Goal: Learn about a topic

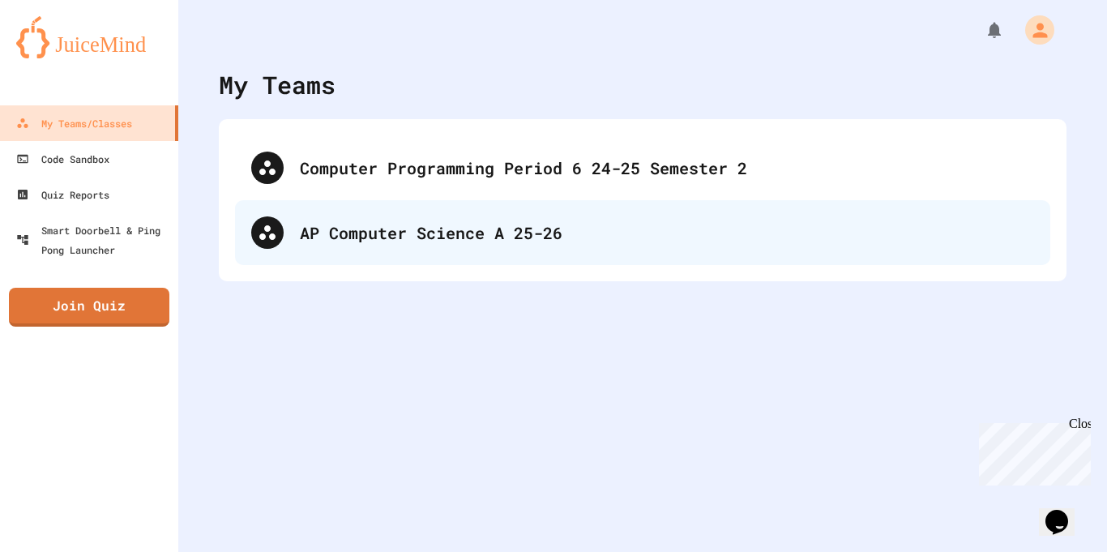
click at [650, 211] on div "AP Computer Science A 25-26" at bounding box center [642, 232] width 815 height 65
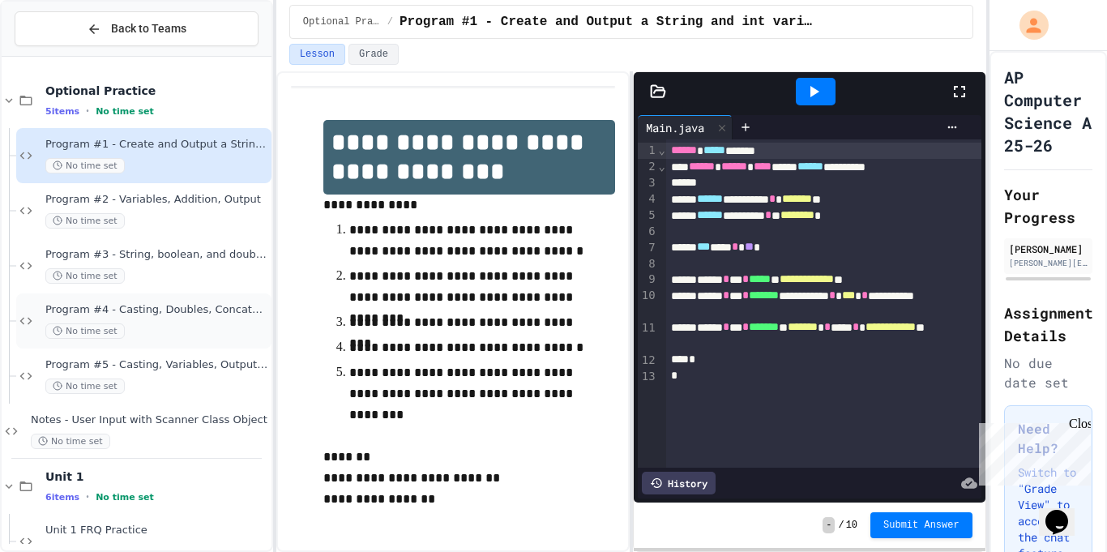
scroll to position [365, 0]
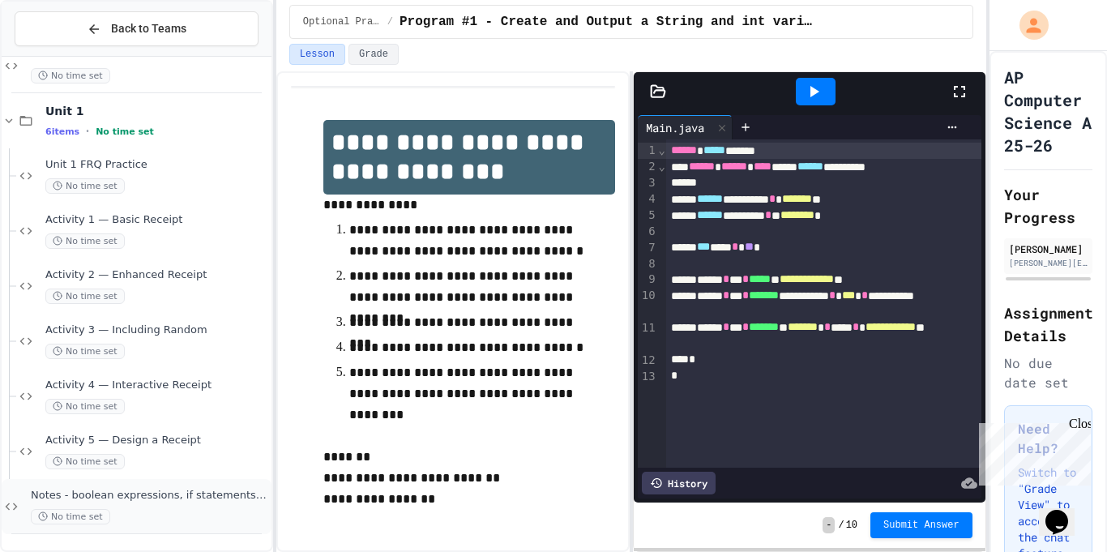
click at [165, 482] on div "Notes - boolean expressions, if statements, relational and conditional operator…" at bounding box center [137, 506] width 270 height 55
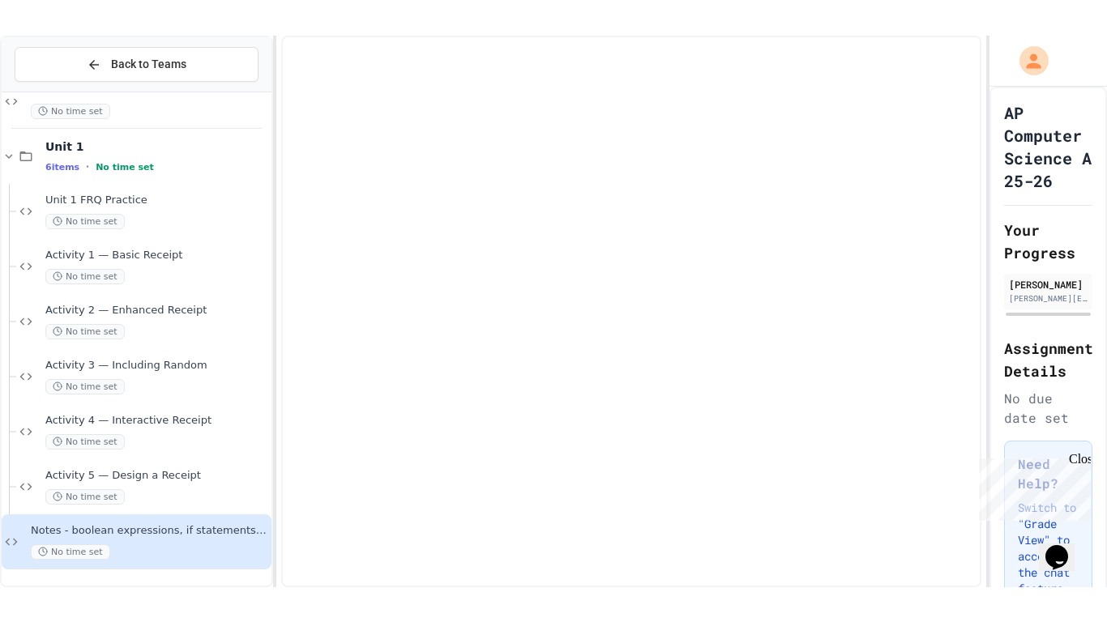
scroll to position [346, 0]
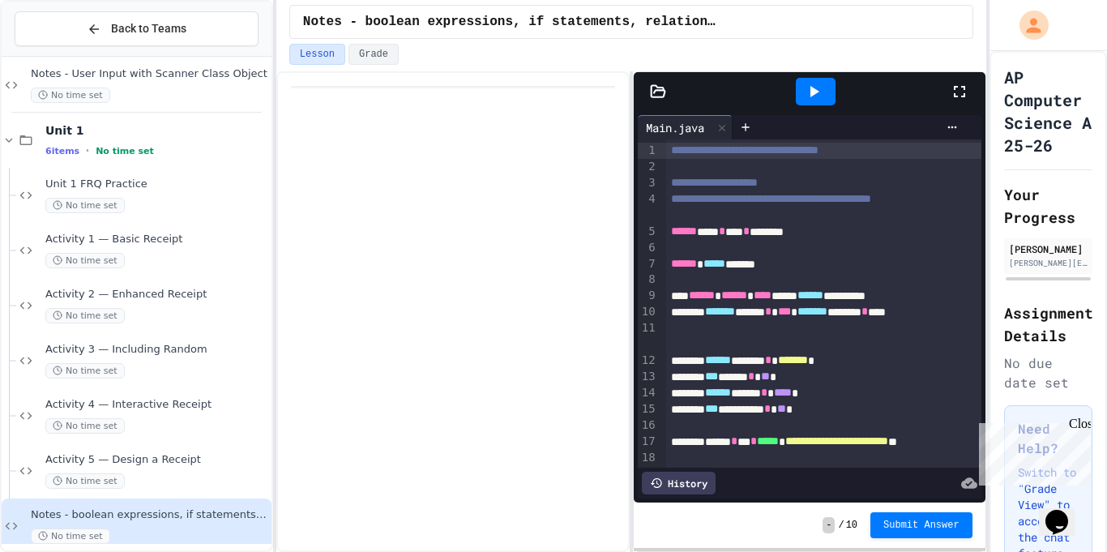
click at [962, 99] on icon at bounding box center [958, 91] width 19 height 19
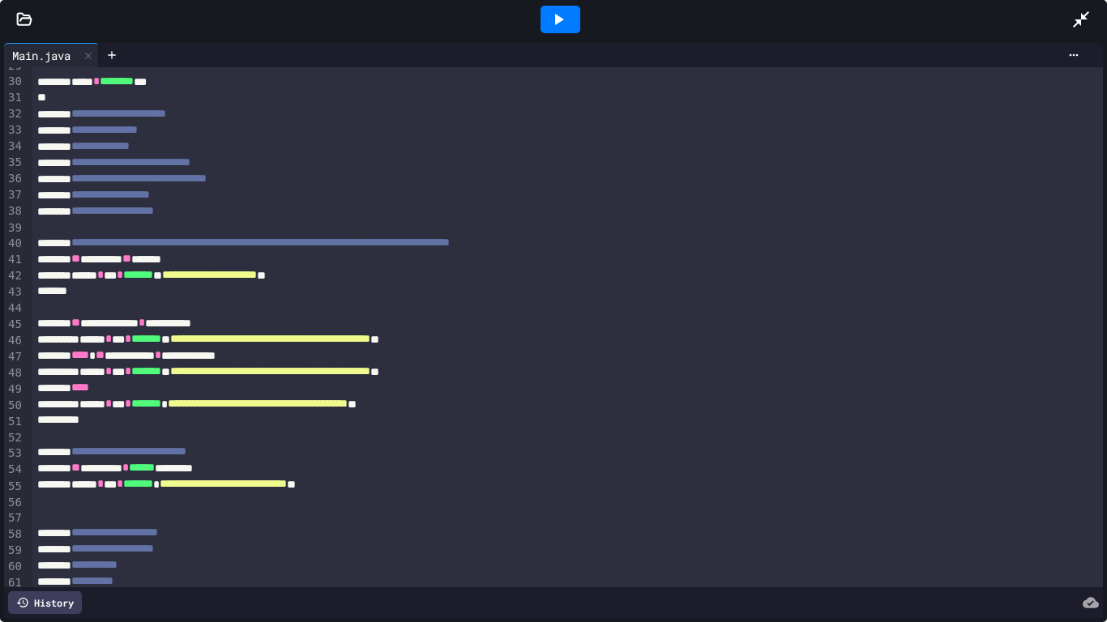
scroll to position [463, 0]
click at [719, 296] on div at bounding box center [567, 292] width 1071 height 16
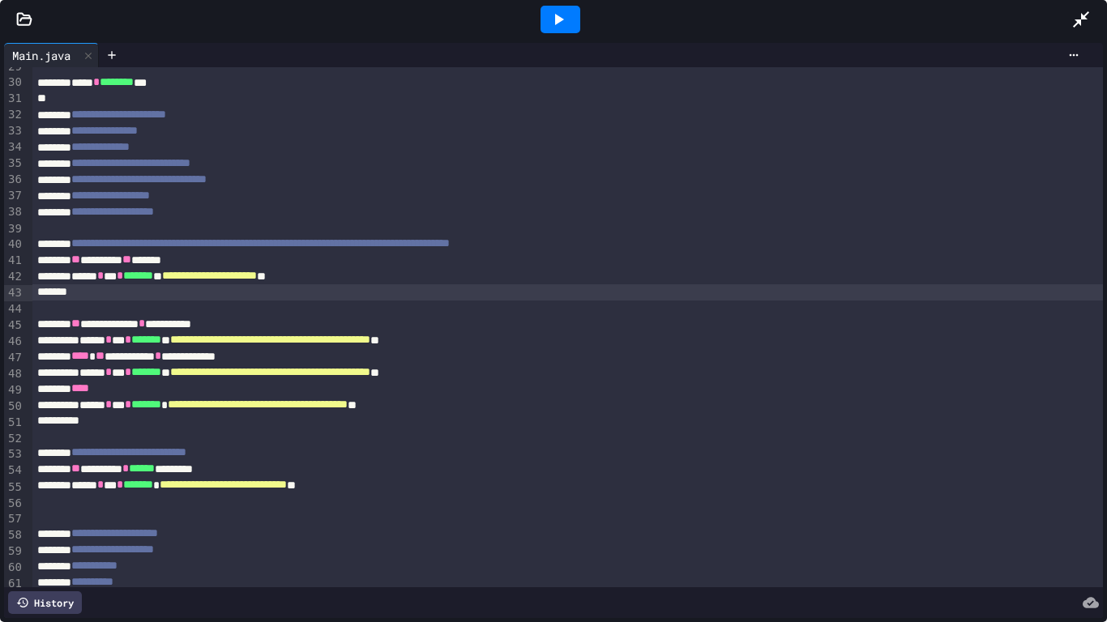
click at [1078, 10] on icon at bounding box center [1080, 19] width 19 height 19
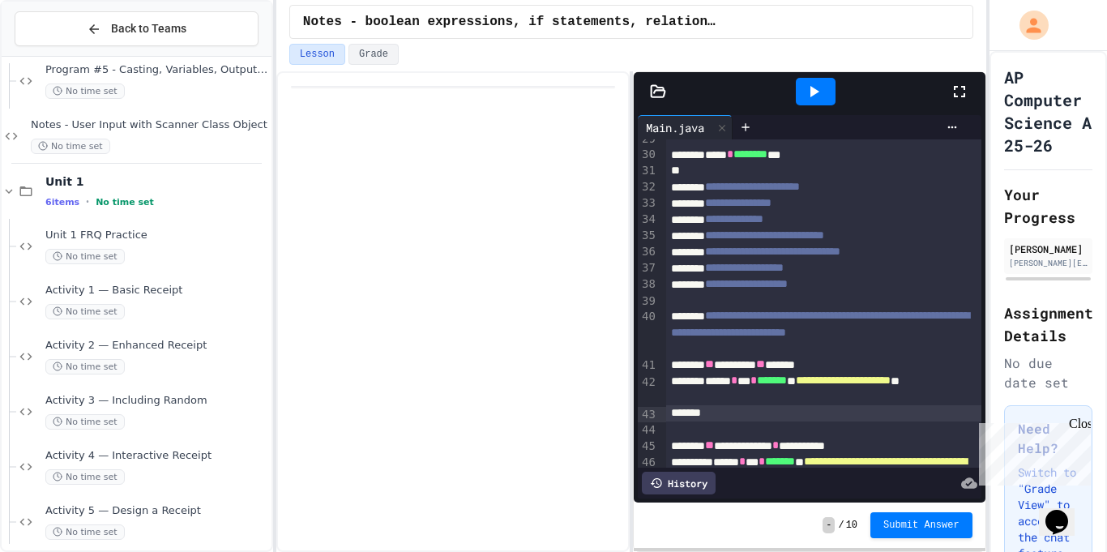
click at [958, 86] on icon at bounding box center [958, 91] width 19 height 19
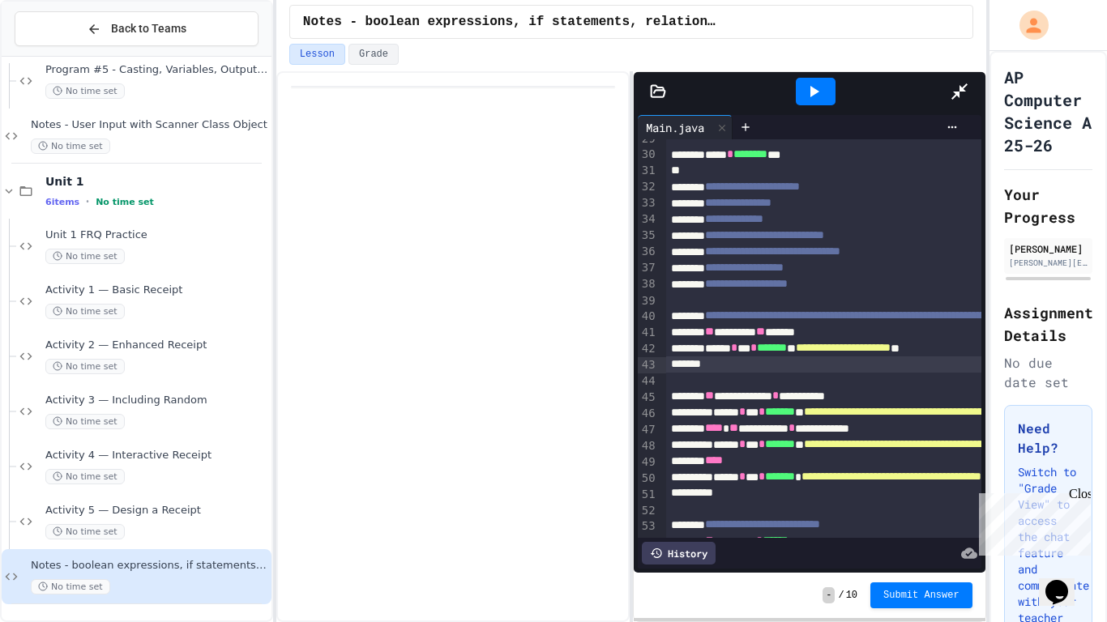
scroll to position [888, 0]
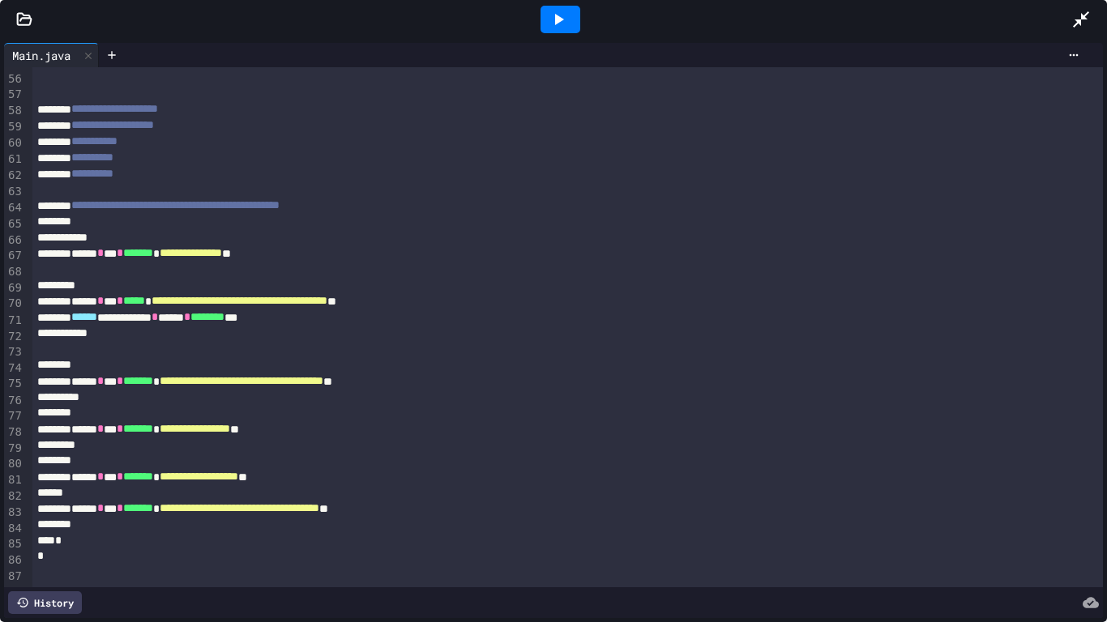
click at [471, 365] on div at bounding box center [567, 365] width 1071 height 16
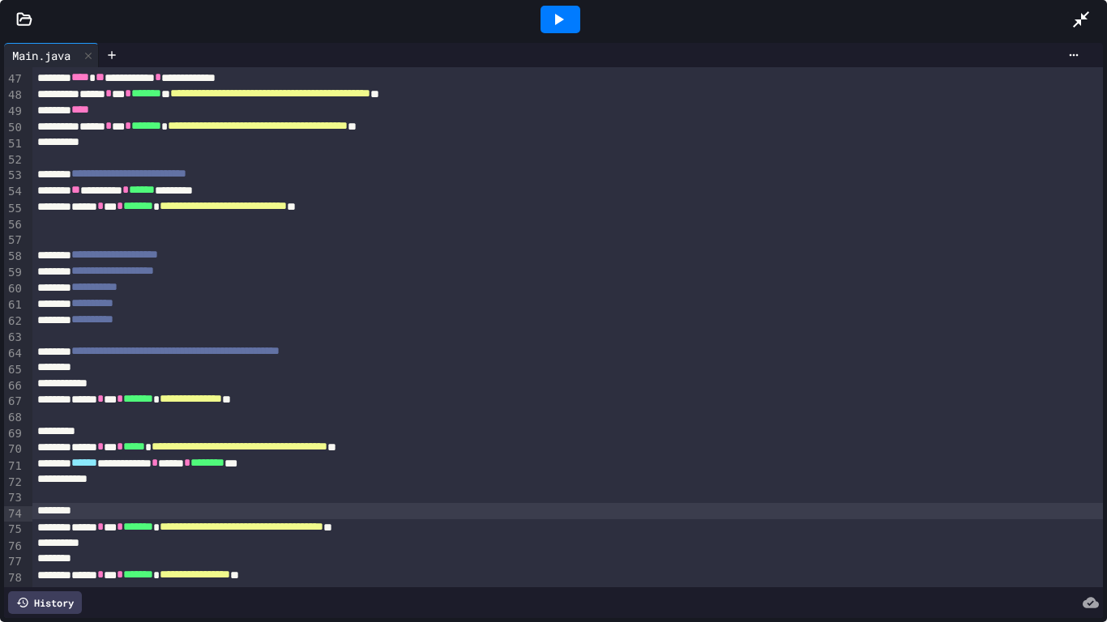
scroll to position [738, 0]
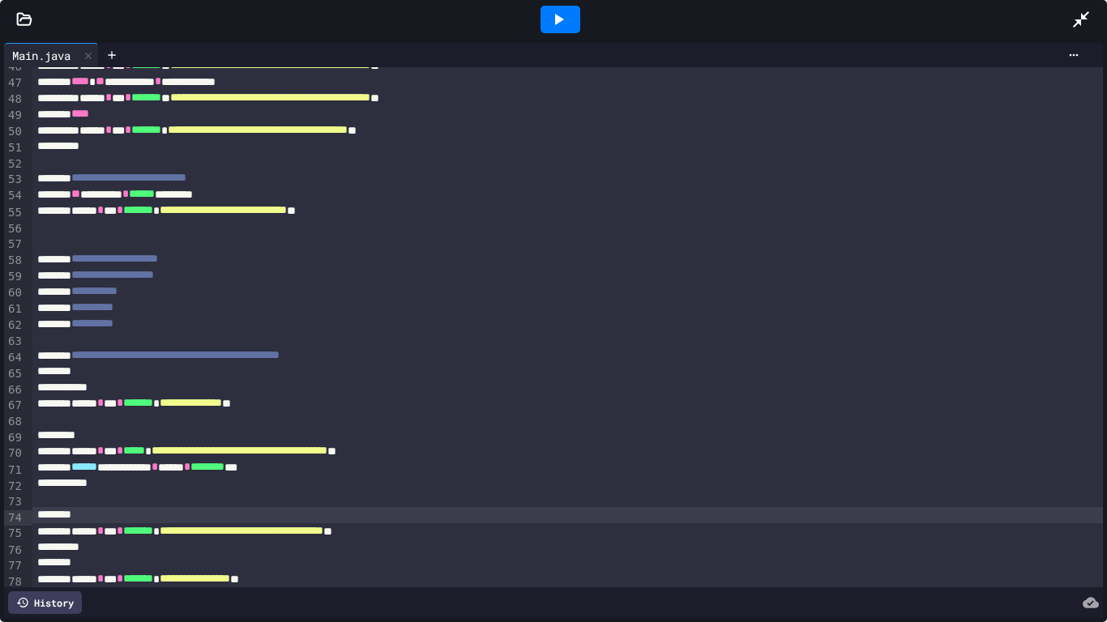
click at [471, 364] on div "**********" at bounding box center [567, 356] width 1071 height 16
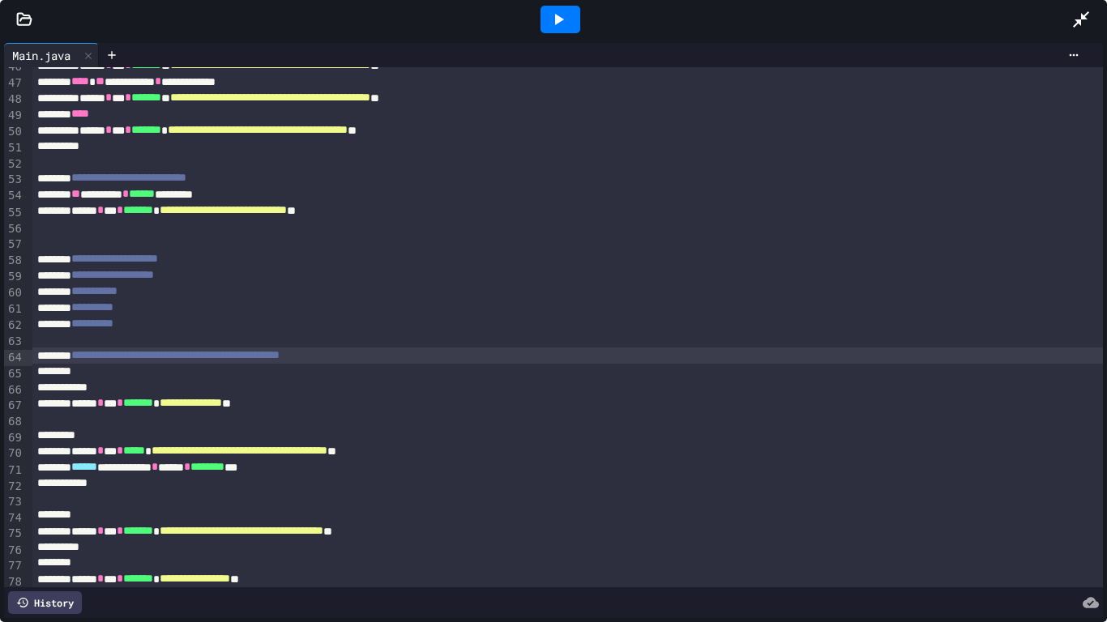
click at [462, 388] on div at bounding box center [567, 388] width 1071 height 16
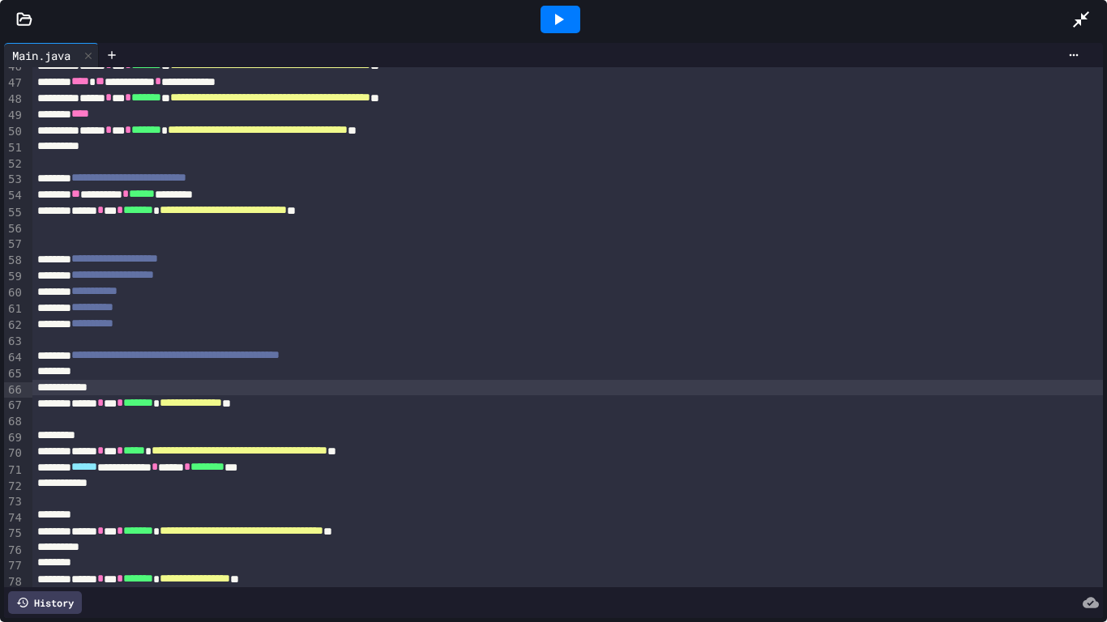
click at [462, 388] on div at bounding box center [567, 388] width 1071 height 16
click at [555, 20] on icon at bounding box center [559, 19] width 9 height 11
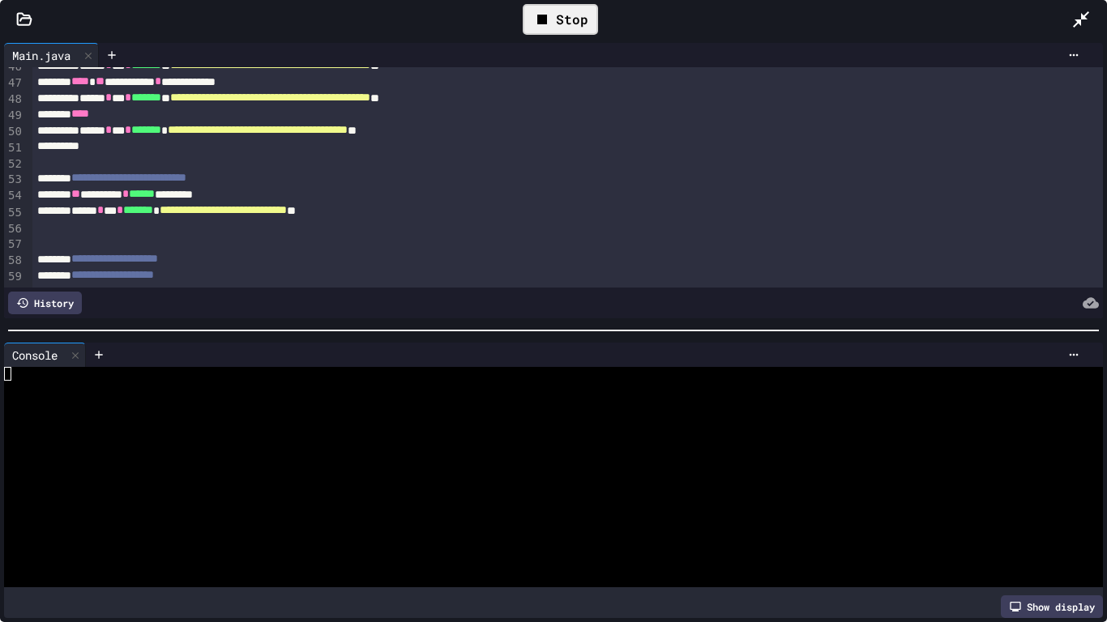
click at [298, 518] on div at bounding box center [547, 525] width 1086 height 14
type textarea "*"
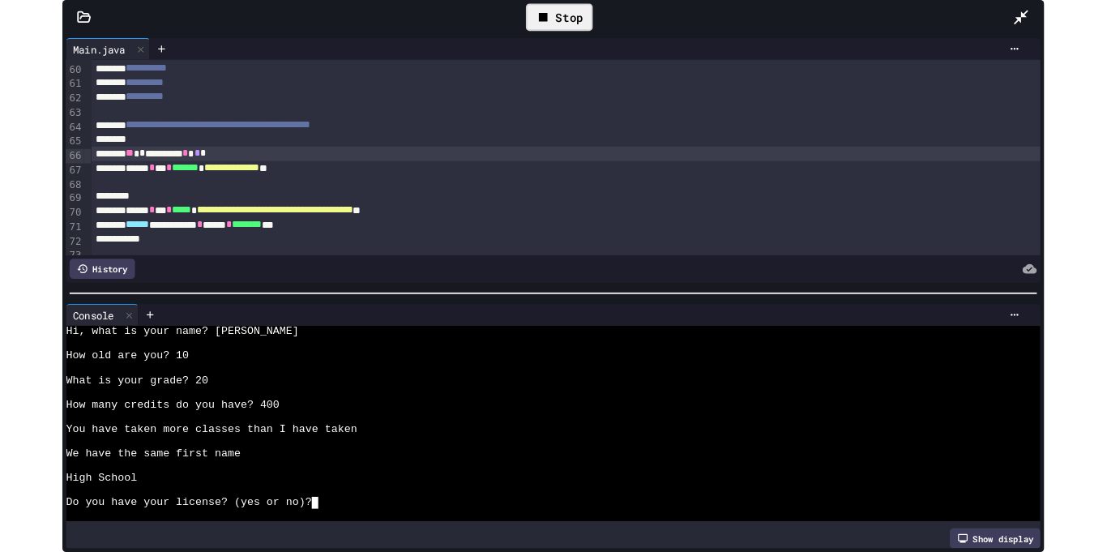
scroll to position [956, 0]
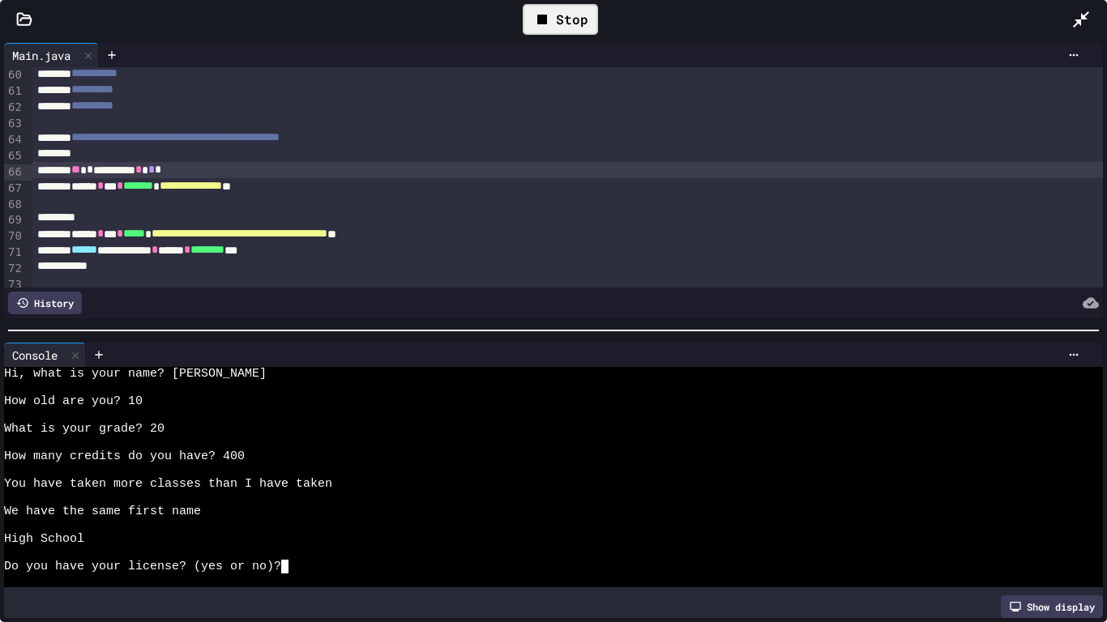
click at [161, 175] on span "*" at bounding box center [158, 169] width 6 height 11
click at [545, 4] on div "Stop" at bounding box center [559, 19] width 75 height 31
click at [390, 180] on div "**********" at bounding box center [567, 186] width 1071 height 16
click at [382, 175] on div "**********" at bounding box center [567, 170] width 1071 height 16
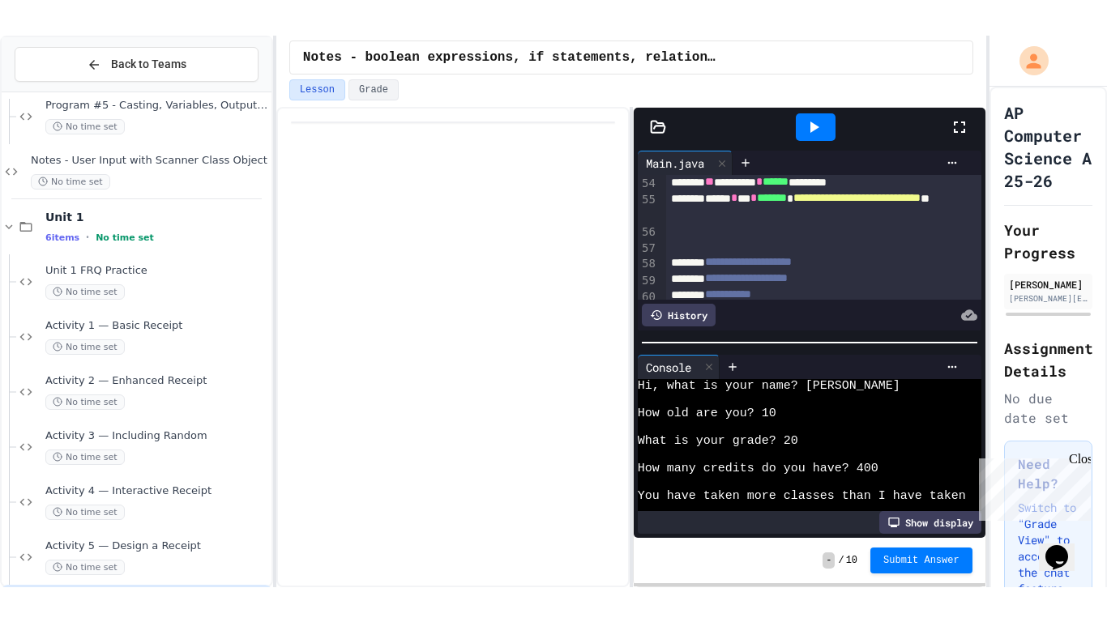
scroll to position [83, 0]
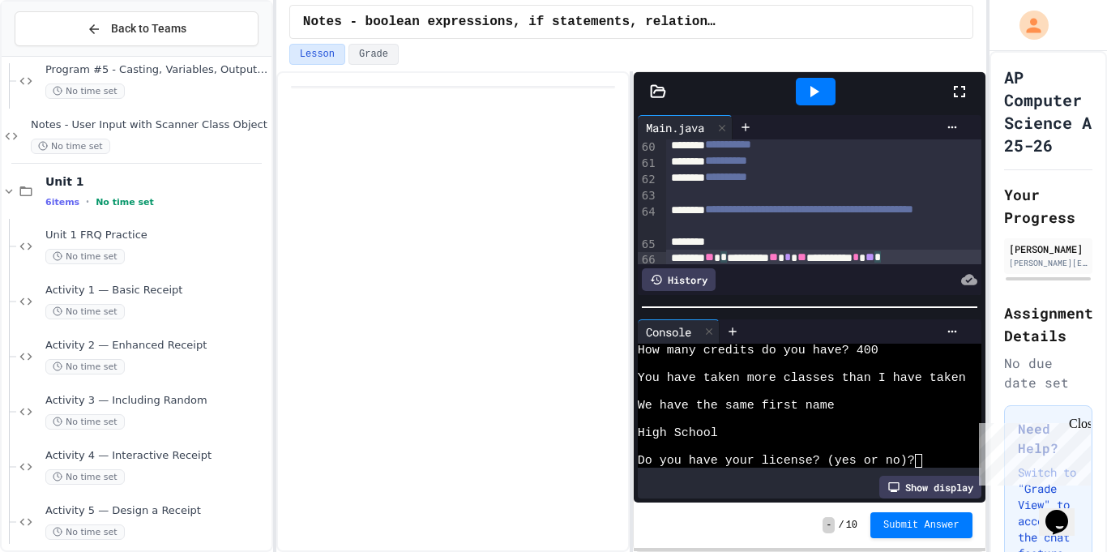
click at [962, 102] on div at bounding box center [967, 92] width 36 height 44
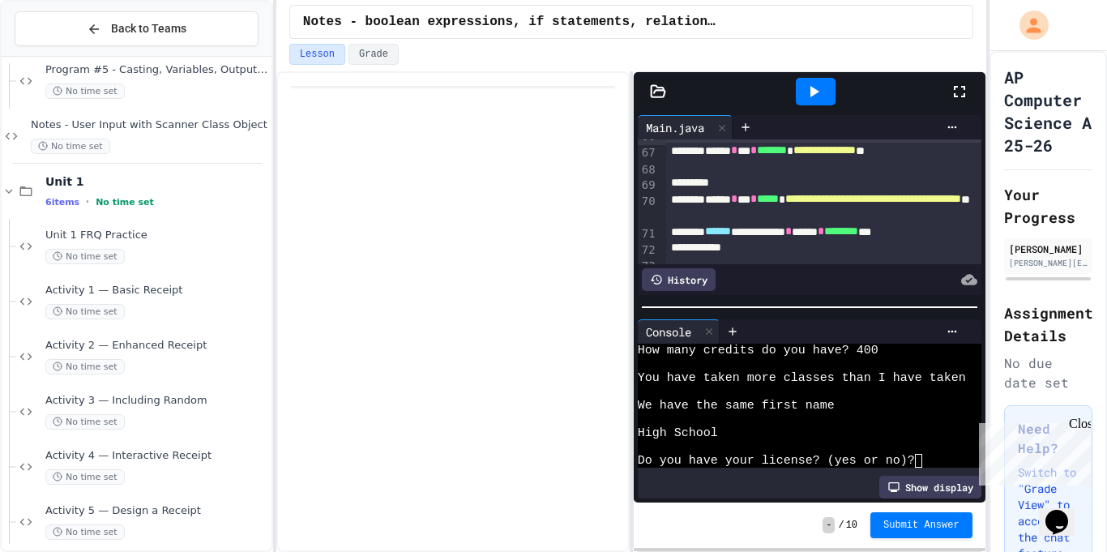
click at [967, 110] on div at bounding box center [967, 92] width 36 height 44
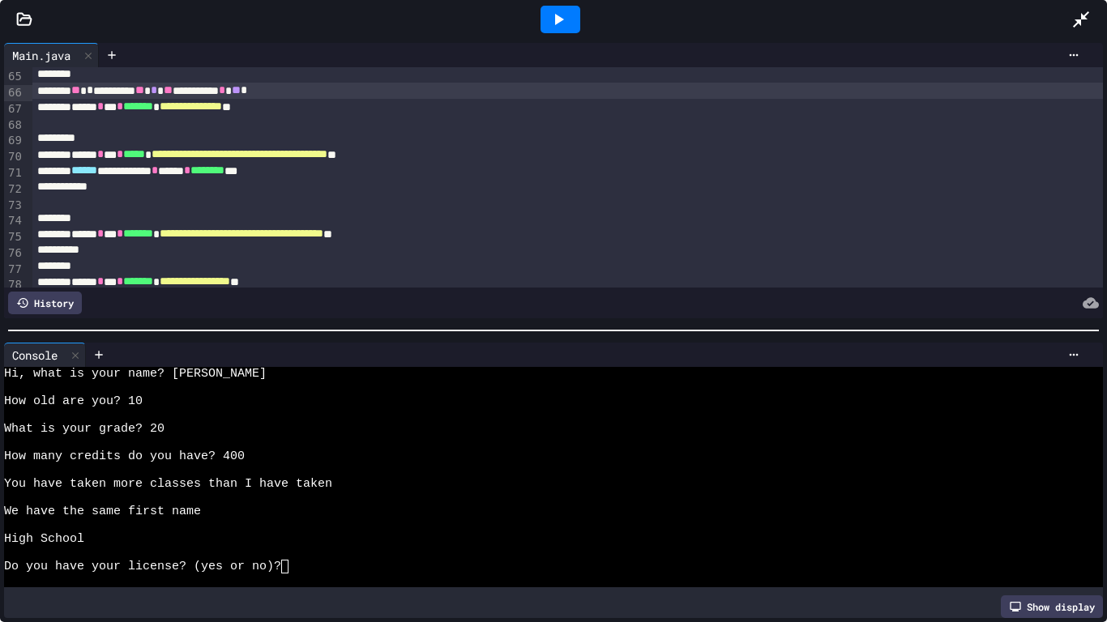
scroll to position [1027, 0]
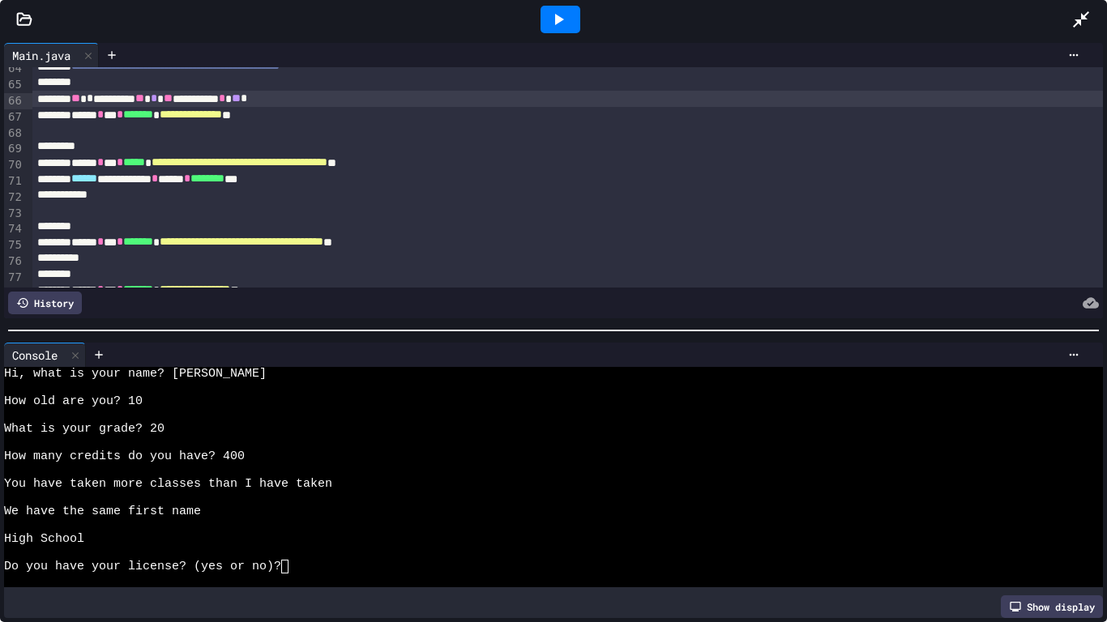
click at [368, 151] on div at bounding box center [567, 147] width 1071 height 16
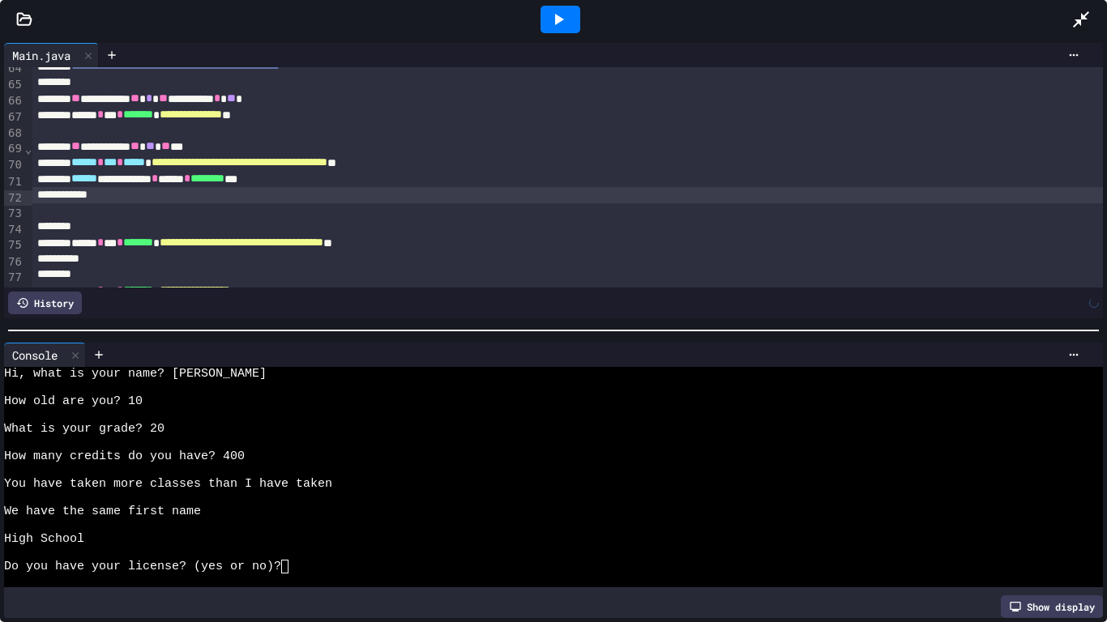
click at [395, 194] on div at bounding box center [567, 195] width 1071 height 16
click at [239, 147] on div "**********" at bounding box center [567, 147] width 1071 height 16
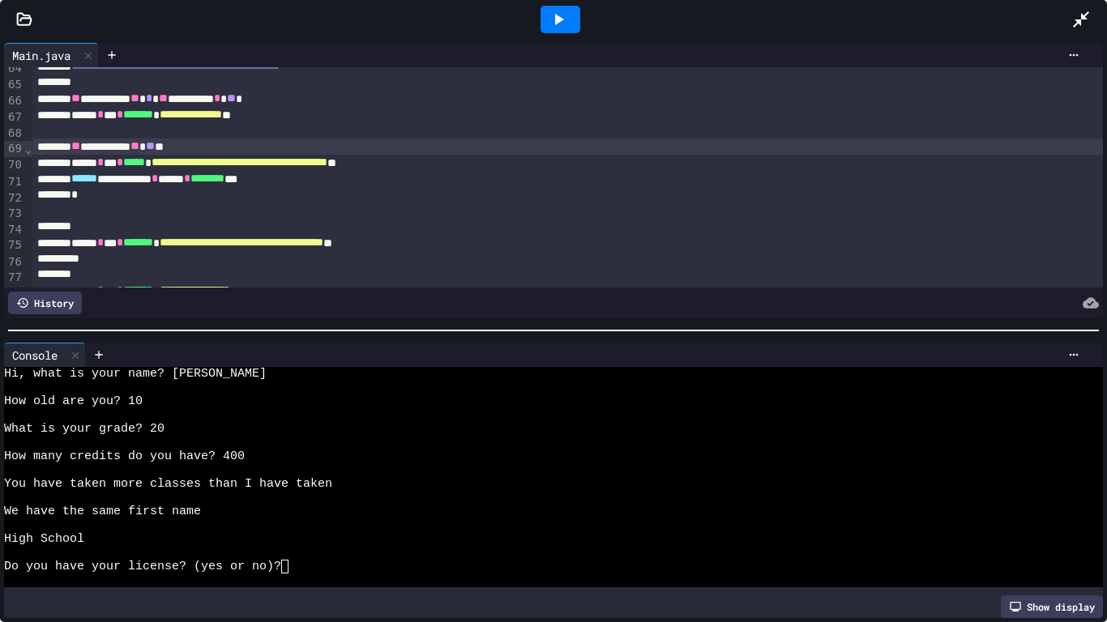
click at [561, 13] on icon at bounding box center [557, 19] width 19 height 19
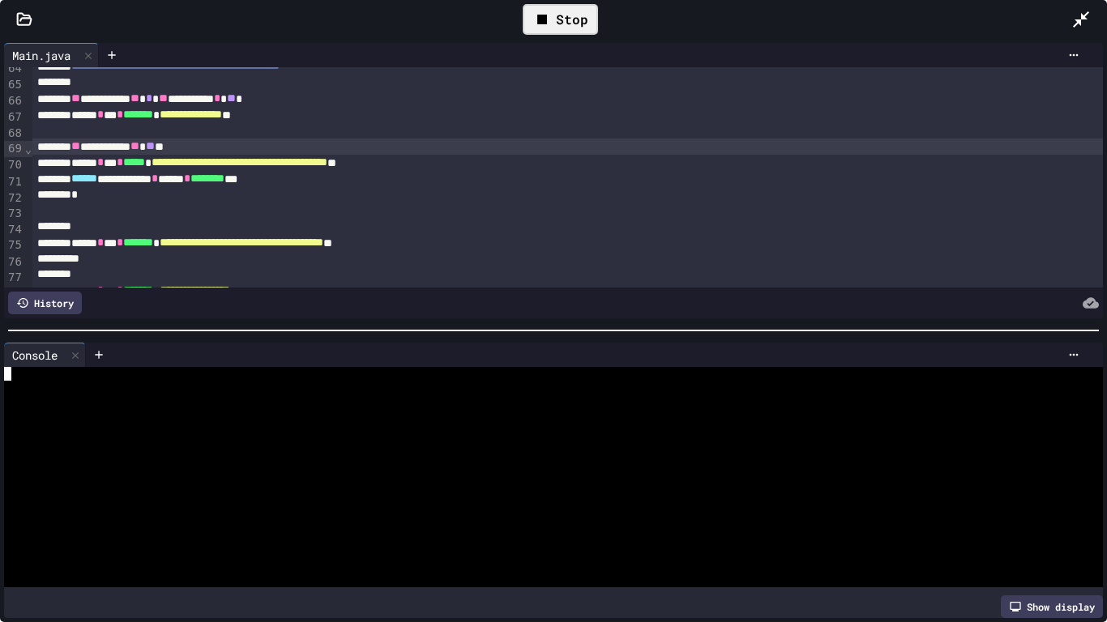
click at [359, 461] on div at bounding box center [547, 457] width 1086 height 14
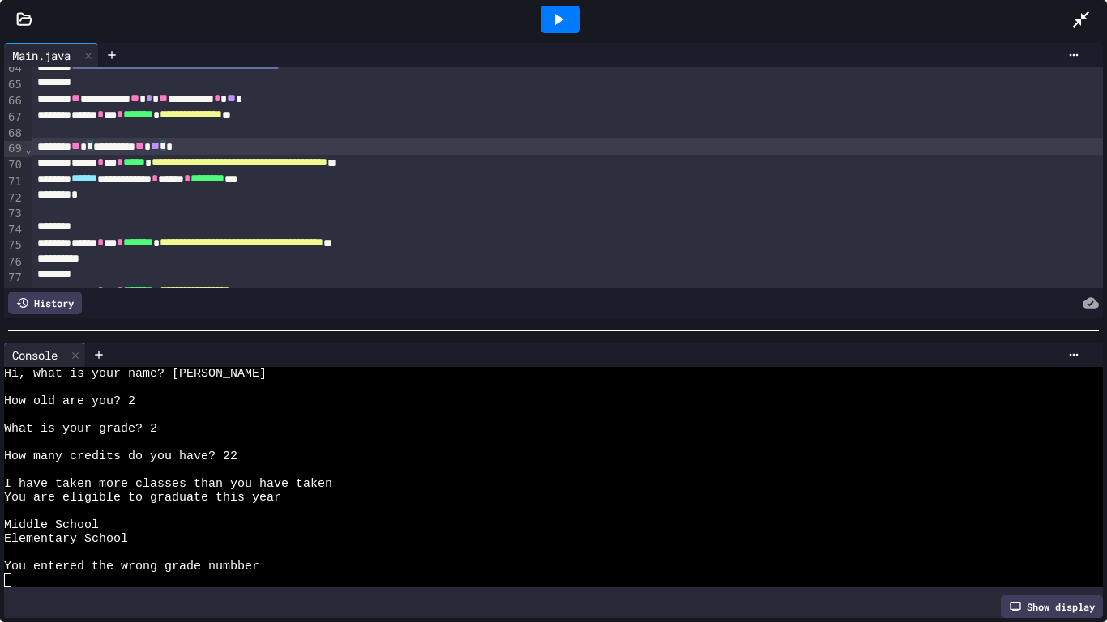
click at [211, 145] on div "** * ********* ** ** * *" at bounding box center [567, 147] width 1071 height 16
click at [612, 25] on div at bounding box center [560, 20] width 1022 height 44
click at [559, 15] on icon at bounding box center [557, 19] width 19 height 19
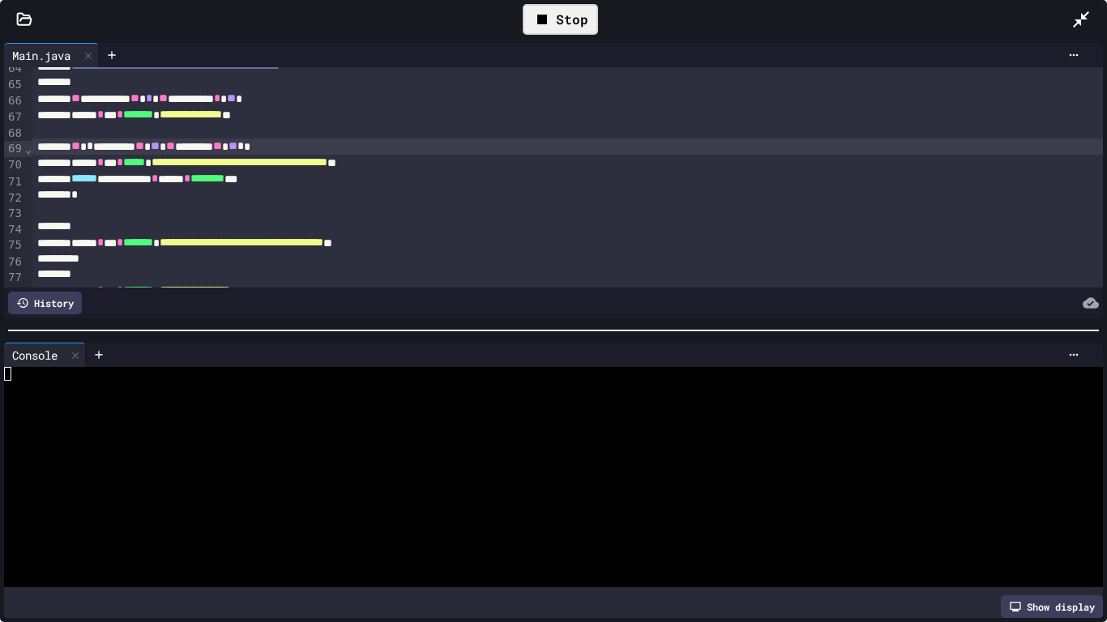
click at [306, 391] on div at bounding box center [547, 388] width 1086 height 14
type textarea "*"
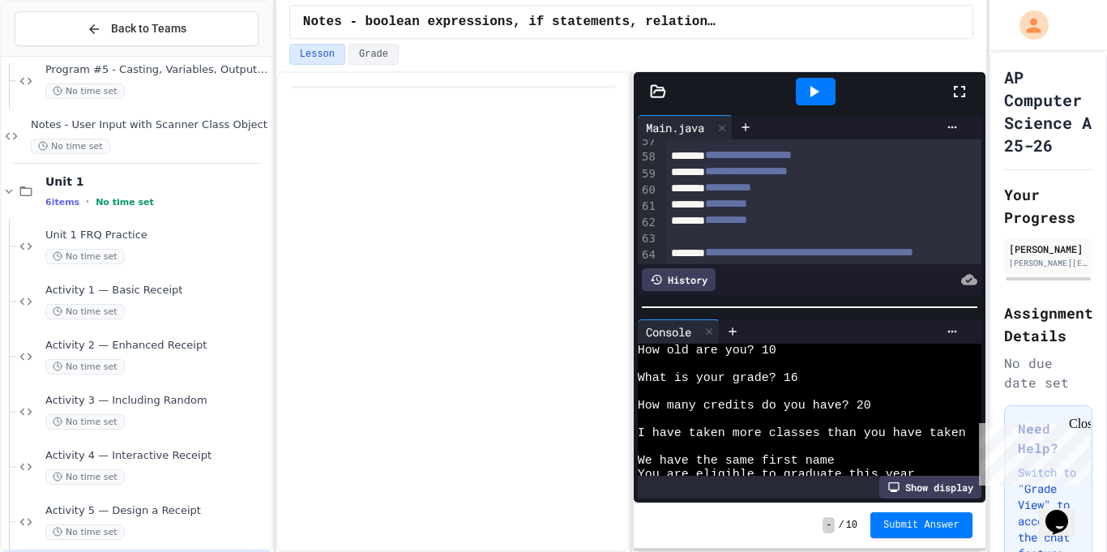
scroll to position [124, 0]
